Goal: Task Accomplishment & Management: Manage account settings

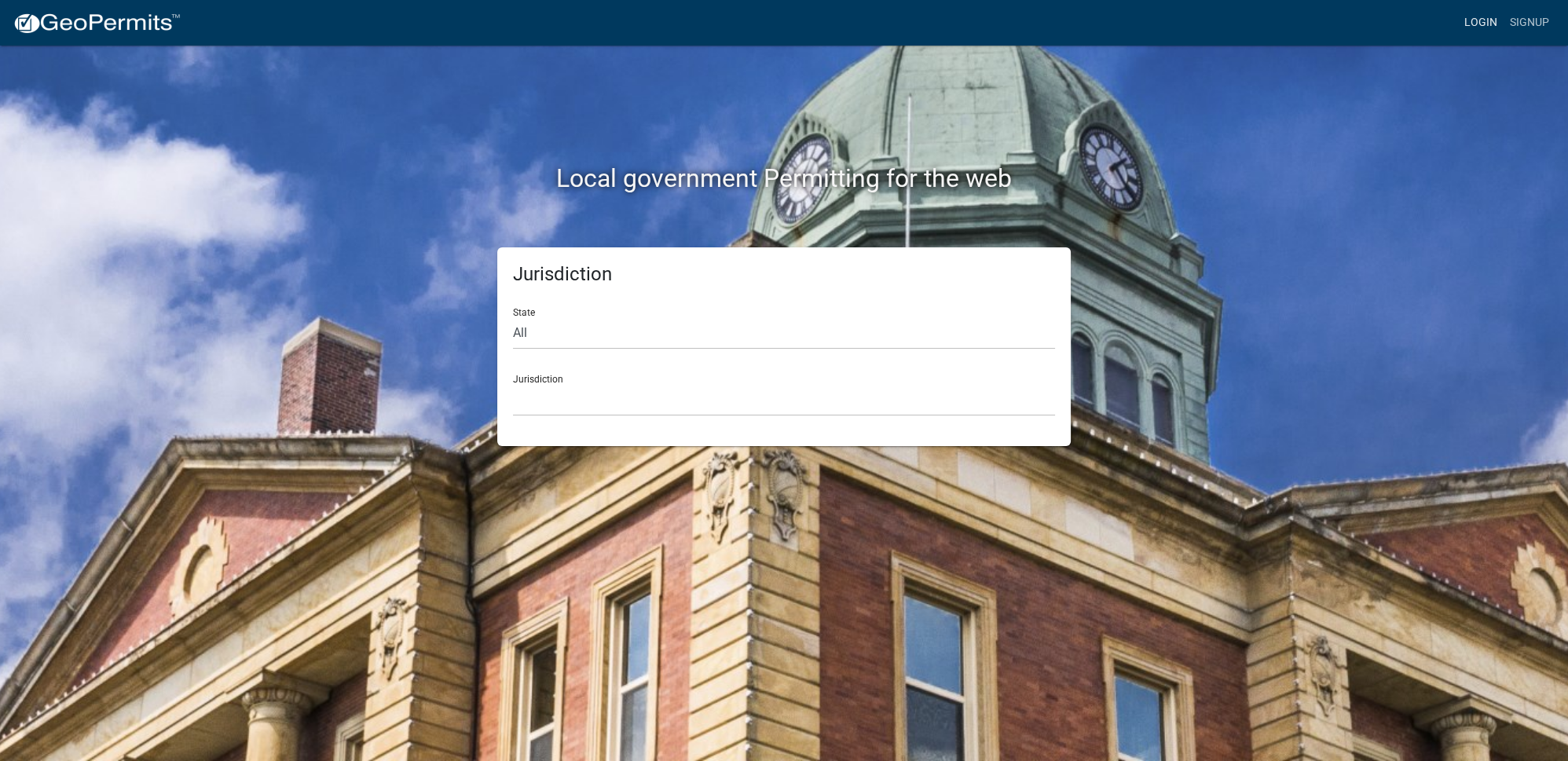
click at [1472, 26] on link "Login" at bounding box center [1481, 23] width 46 height 30
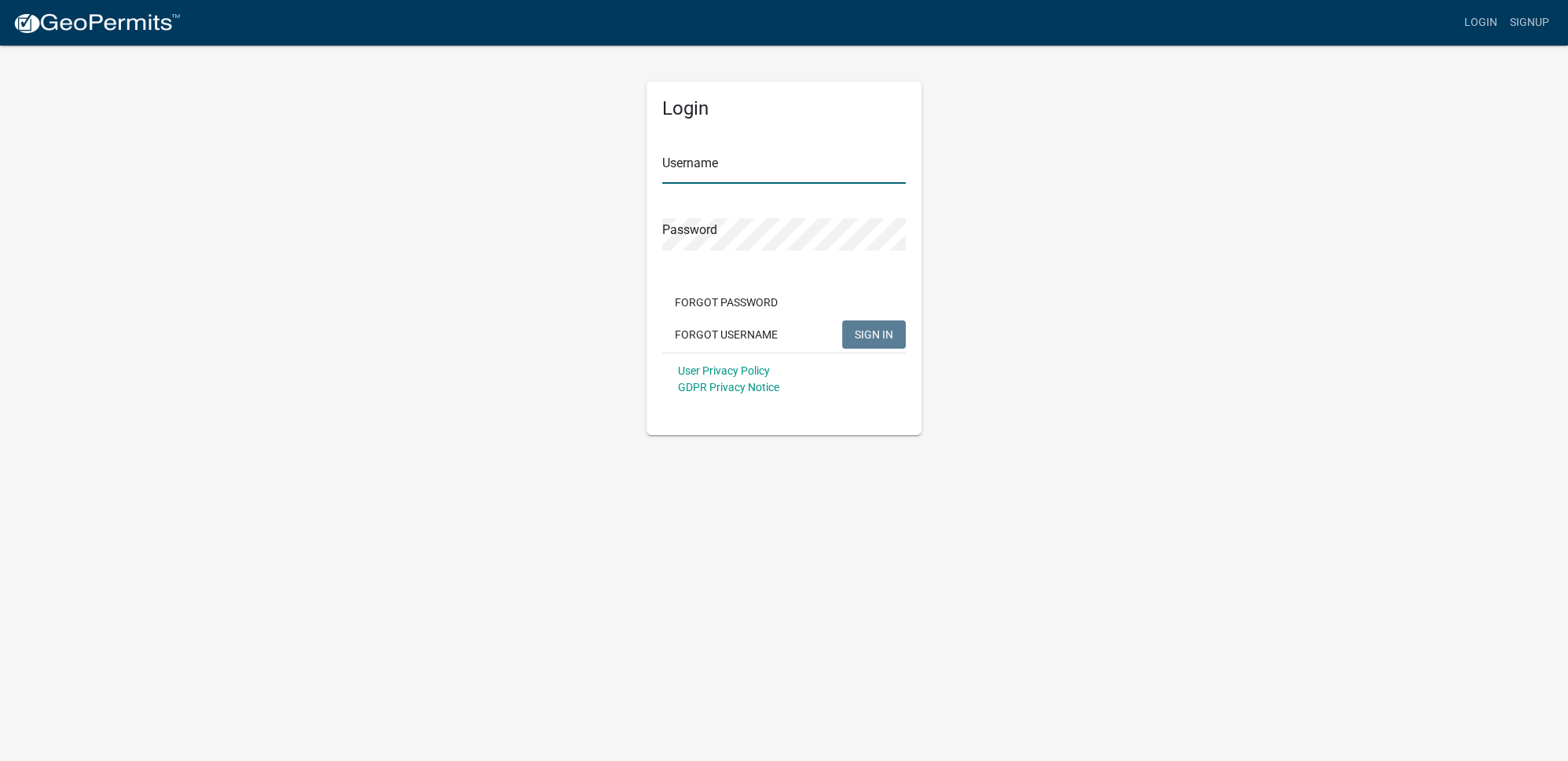
type input "Ckolb"
click at [883, 327] on span "SIGN IN" at bounding box center [874, 334] width 39 height 13
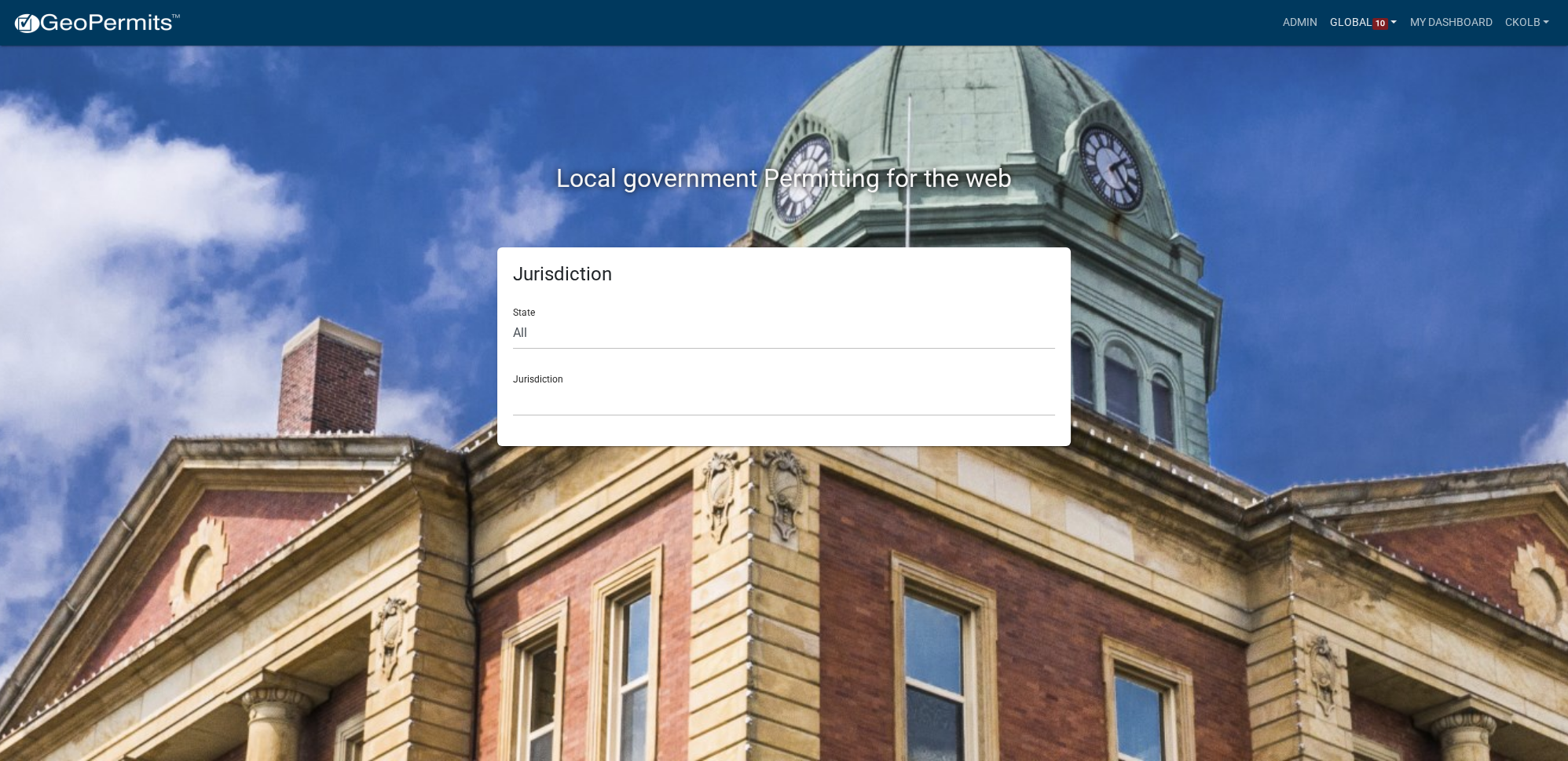
click at [1373, 19] on span "10" at bounding box center [1380, 25] width 16 height 13
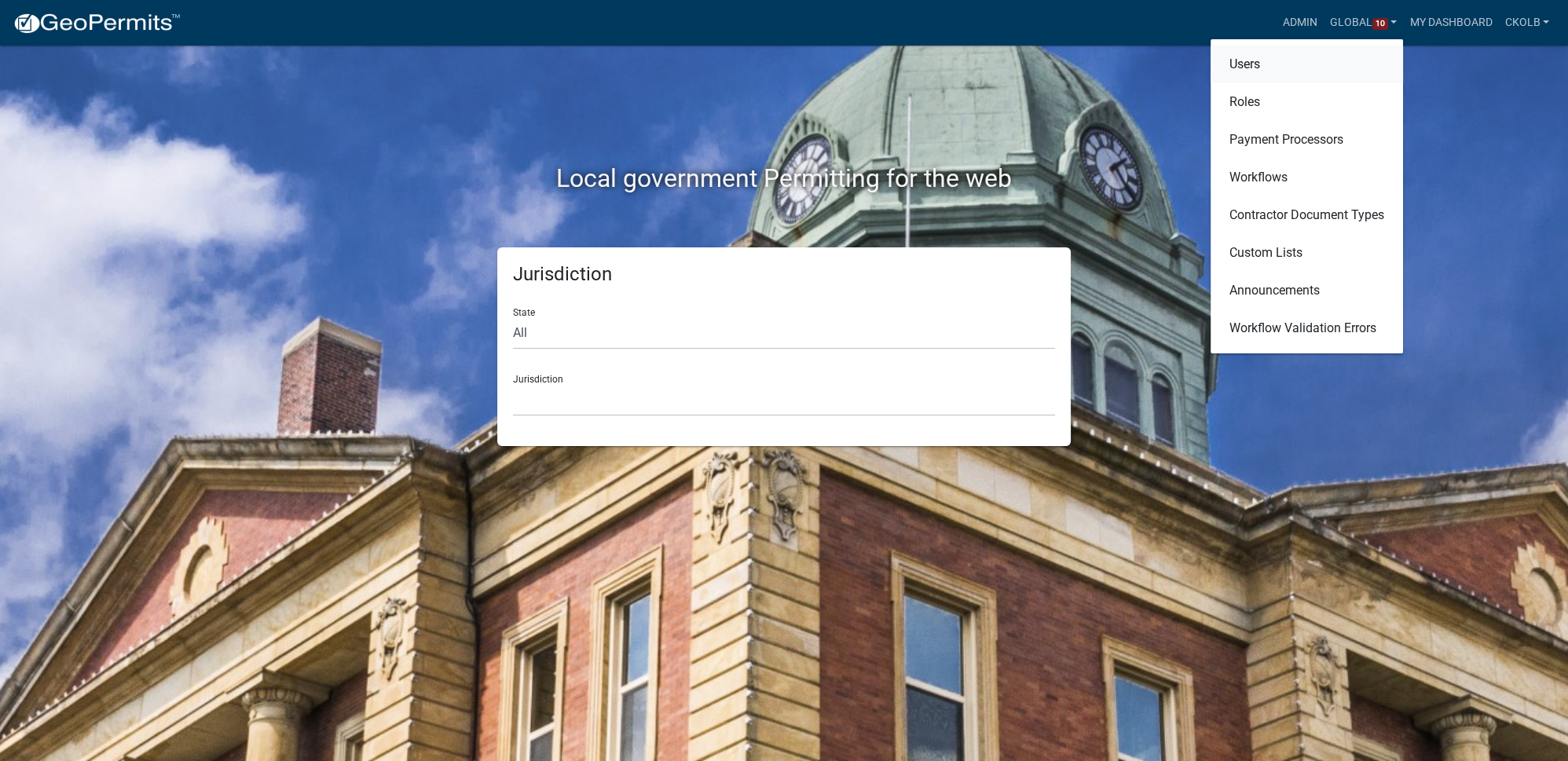
click at [1240, 64] on link "Users" at bounding box center [1307, 64] width 193 height 38
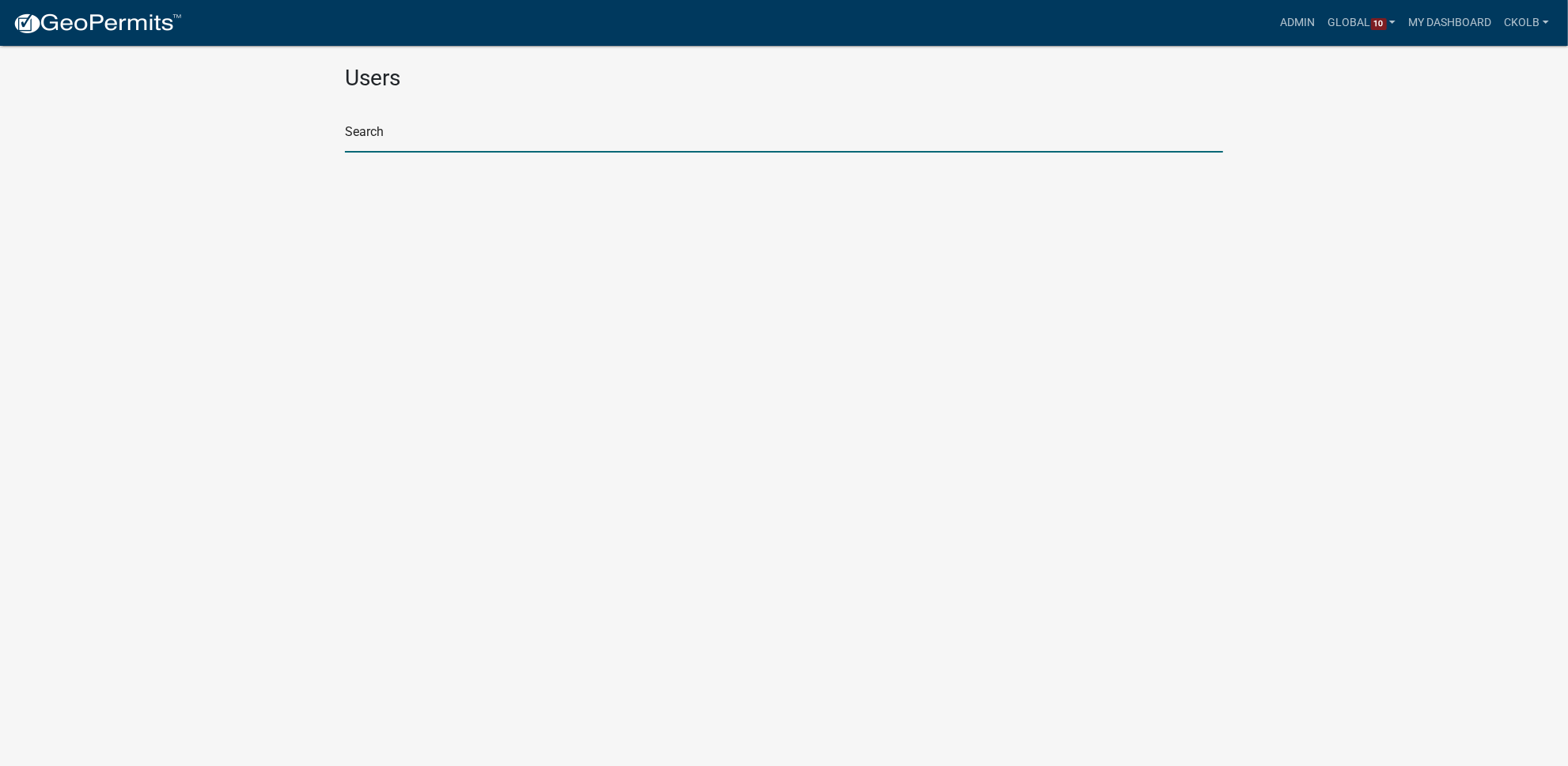
click at [560, 138] on input "text" at bounding box center [784, 136] width 878 height 32
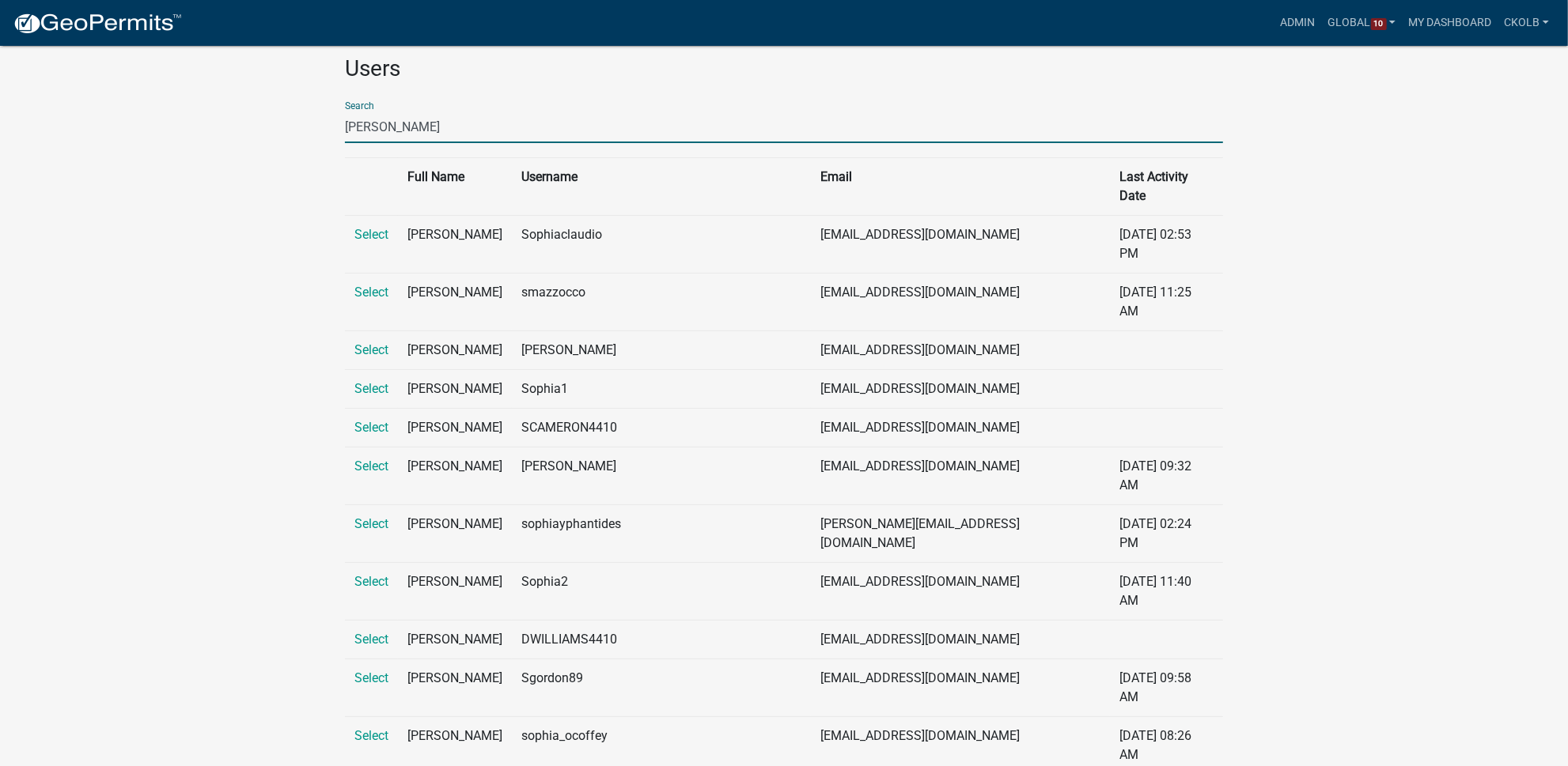
scroll to position [18, 0]
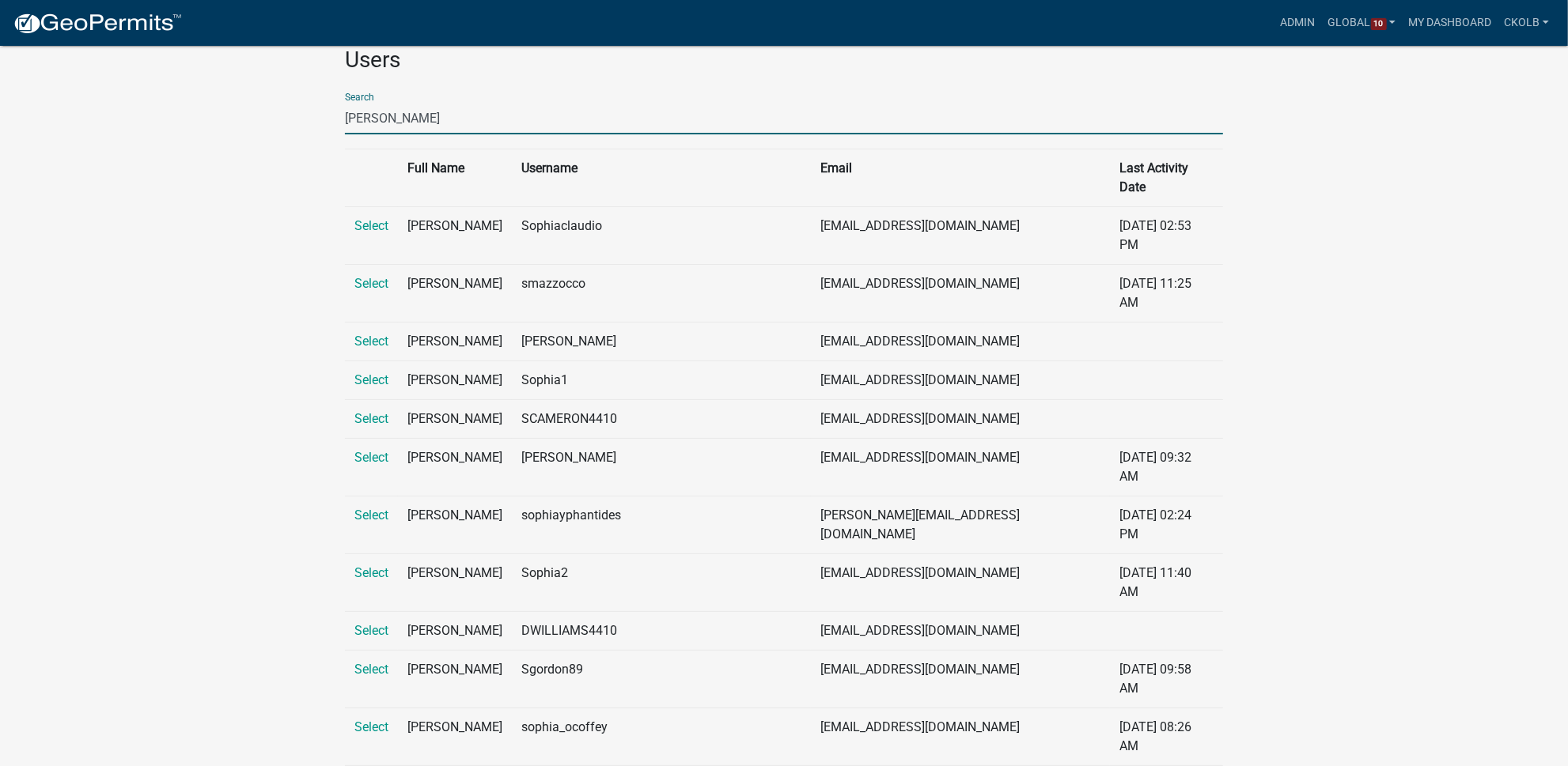
type input "[PERSON_NAME]"
